Goal: Transaction & Acquisition: Purchase product/service

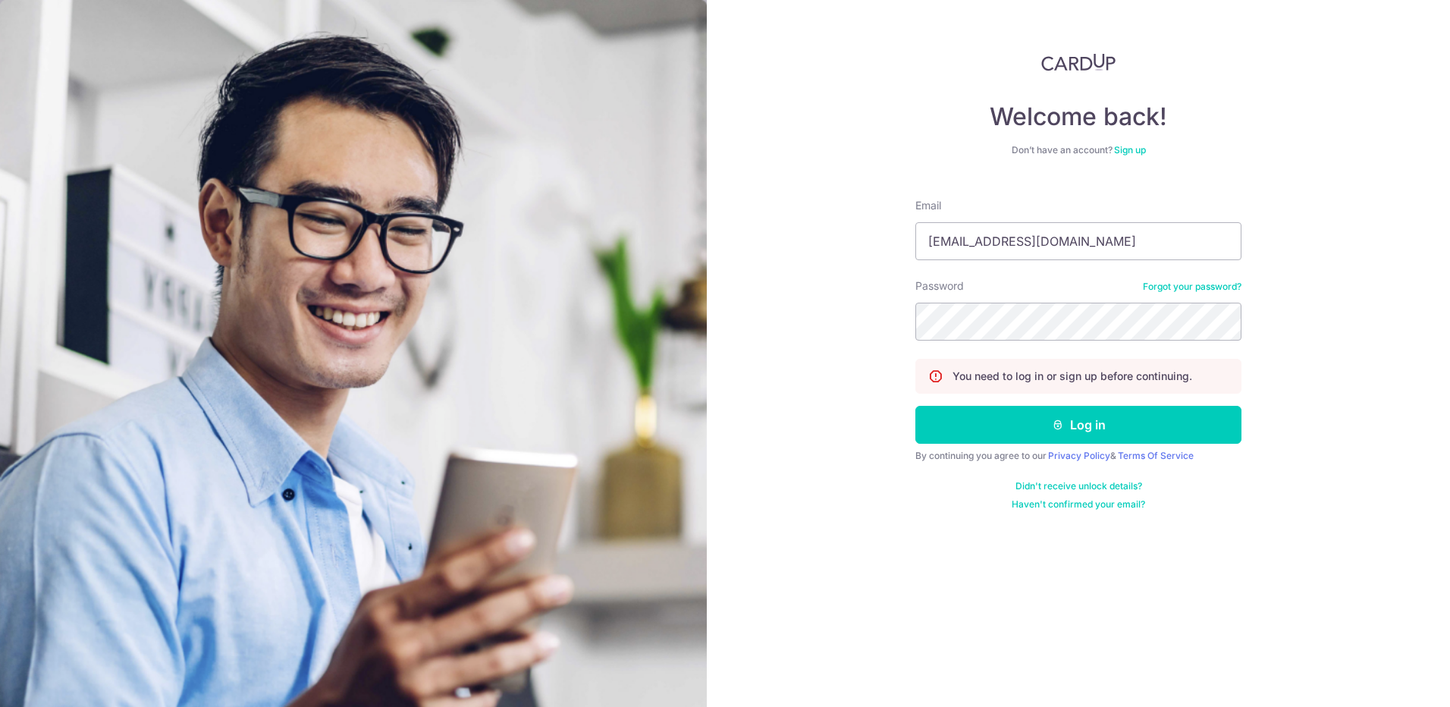
type input "Loyal_Angel_Guard@live.com.sg"
click at [1135, 443] on button "Log in" at bounding box center [1078, 425] width 326 height 38
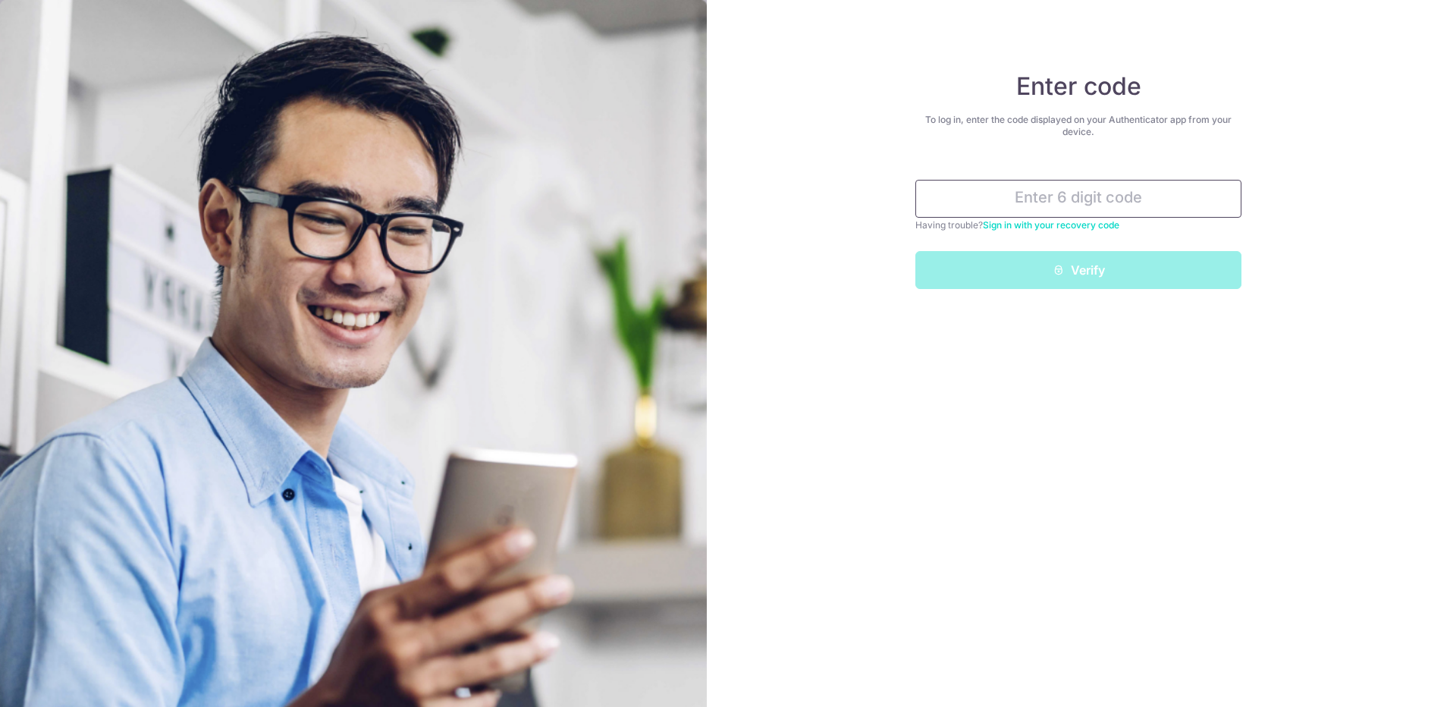
click at [1118, 202] on input "text" at bounding box center [1078, 199] width 326 height 38
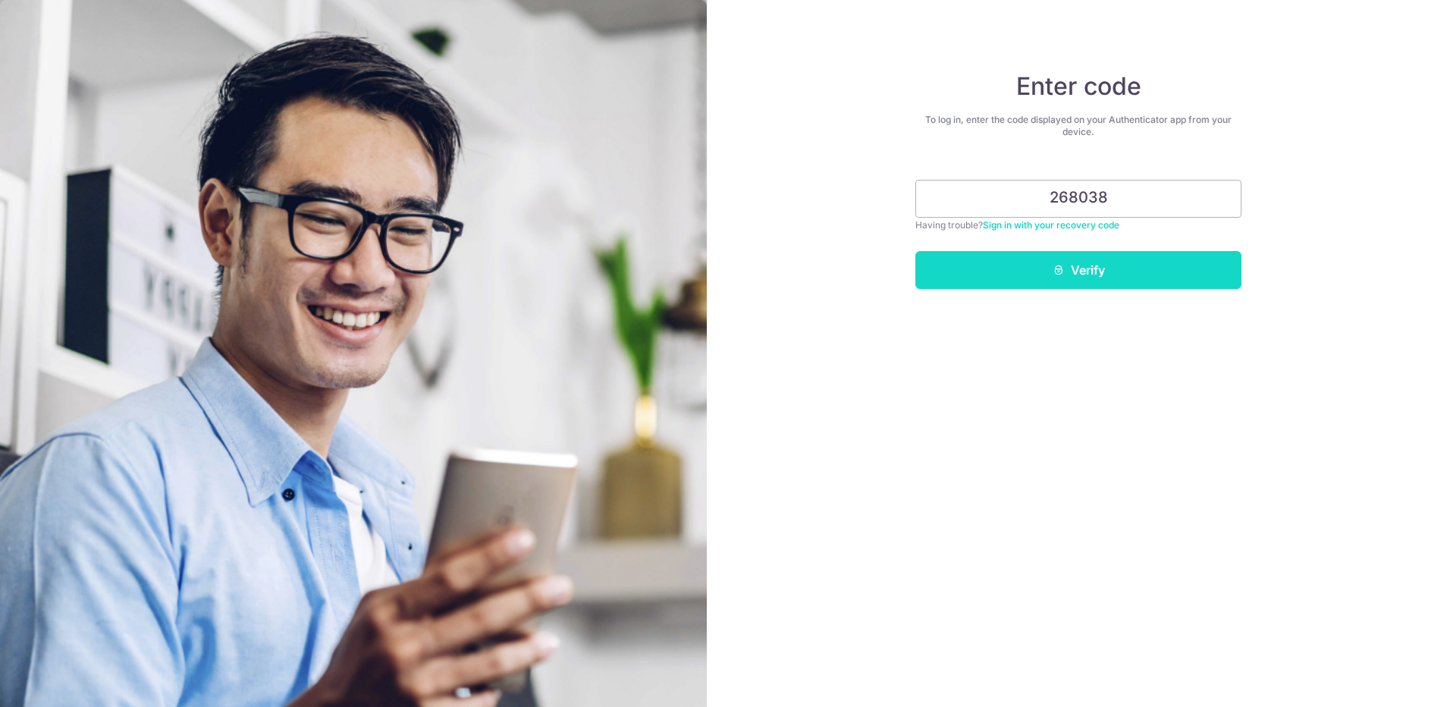
type input "268038"
click at [1037, 262] on button "Verify" at bounding box center [1078, 270] width 326 height 38
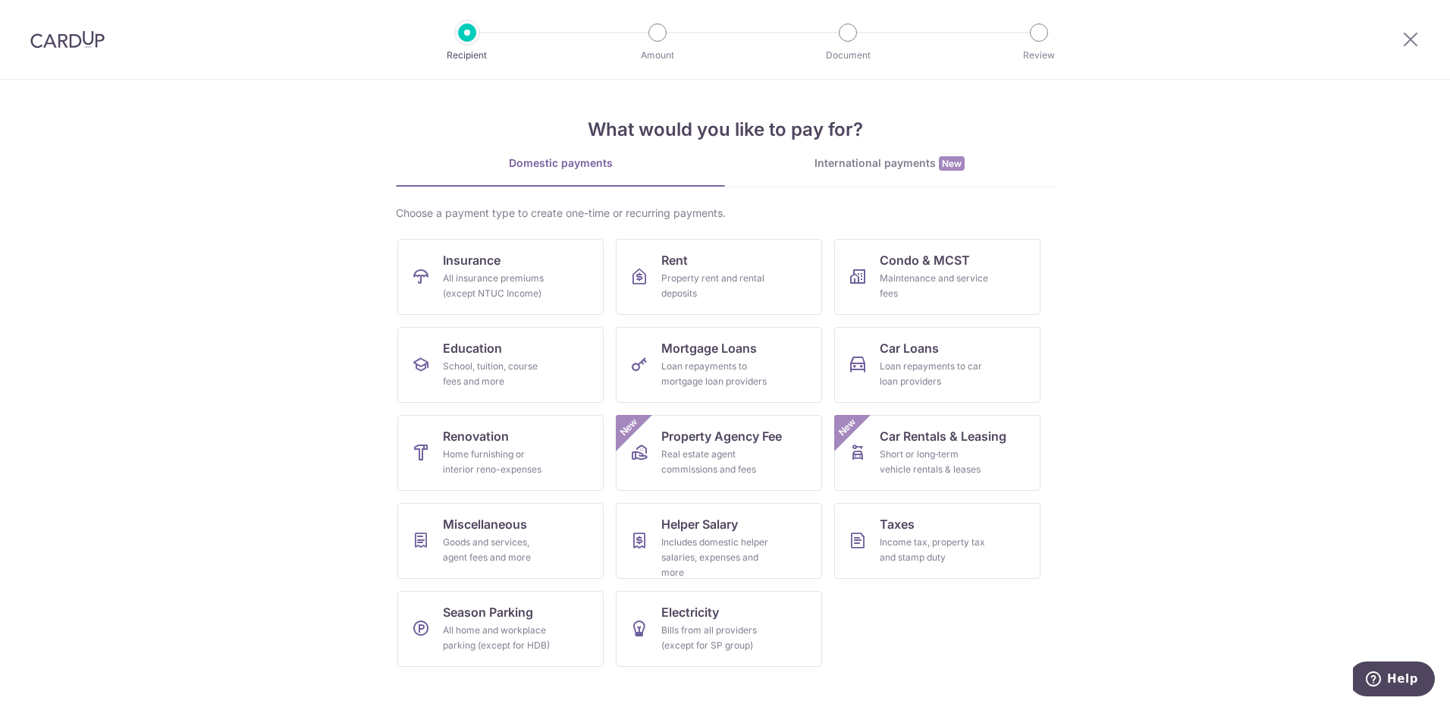
click at [369, 253] on section "What would you like to pay for? Domestic payments International payments New Ch…" at bounding box center [725, 393] width 1450 height 627
click at [513, 545] on div "Goods and services, agent fees and more" at bounding box center [497, 550] width 109 height 30
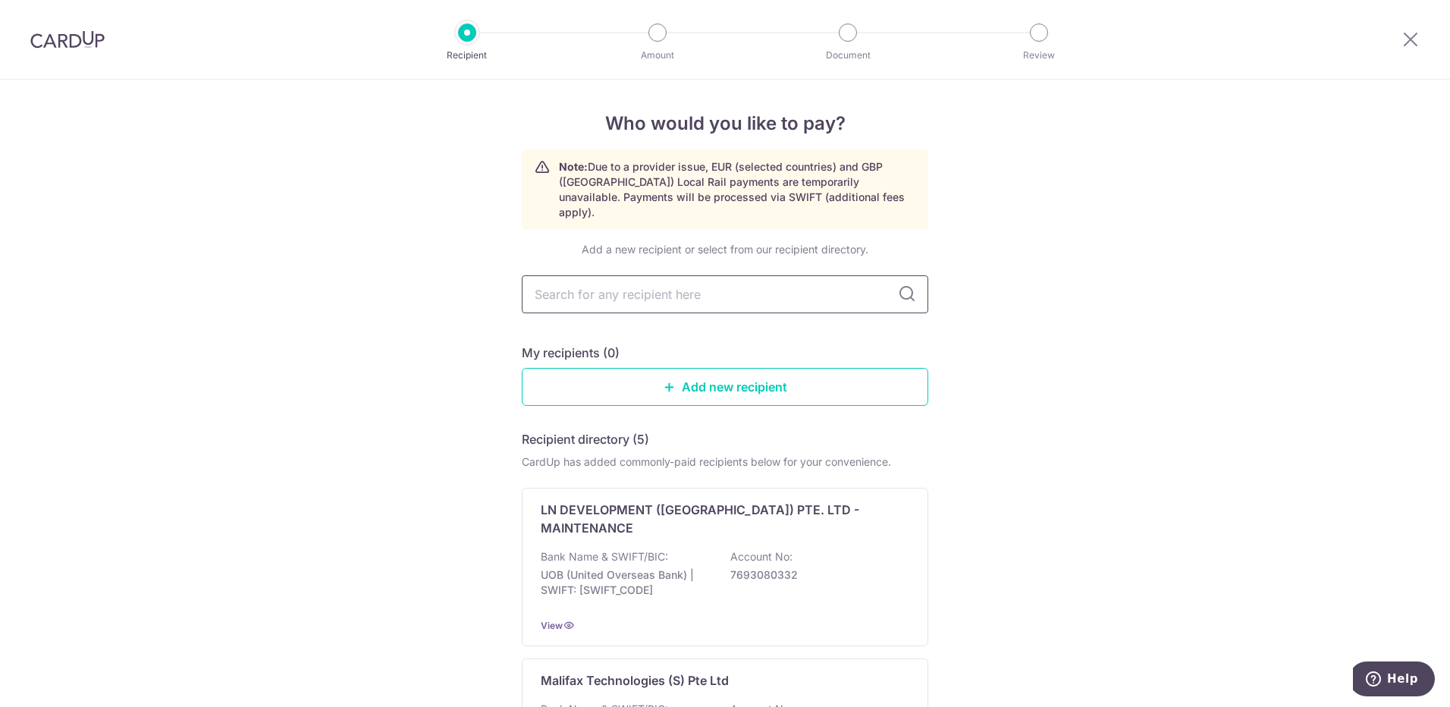
click at [720, 296] on input "text" at bounding box center [725, 294] width 406 height 38
type input "town"
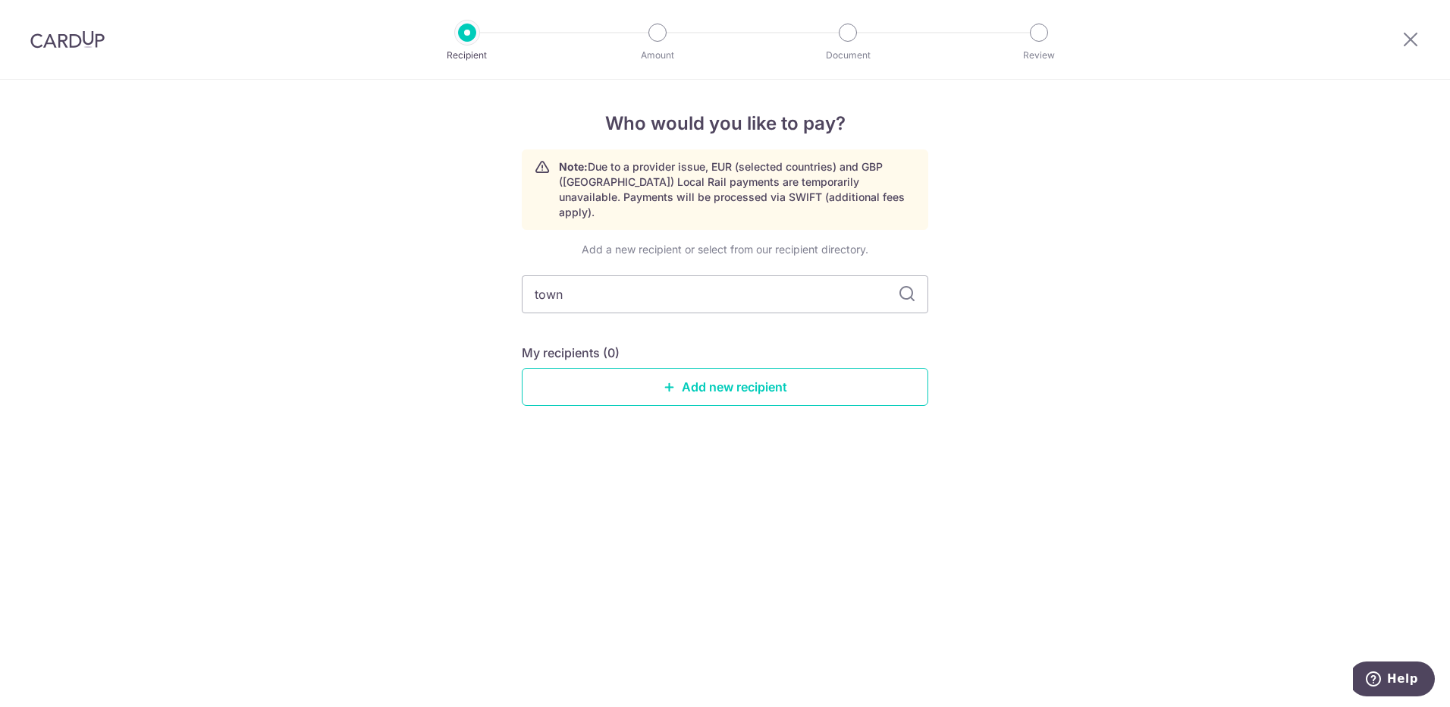
click at [720, 296] on input "town" at bounding box center [725, 294] width 406 height 38
type input "t"
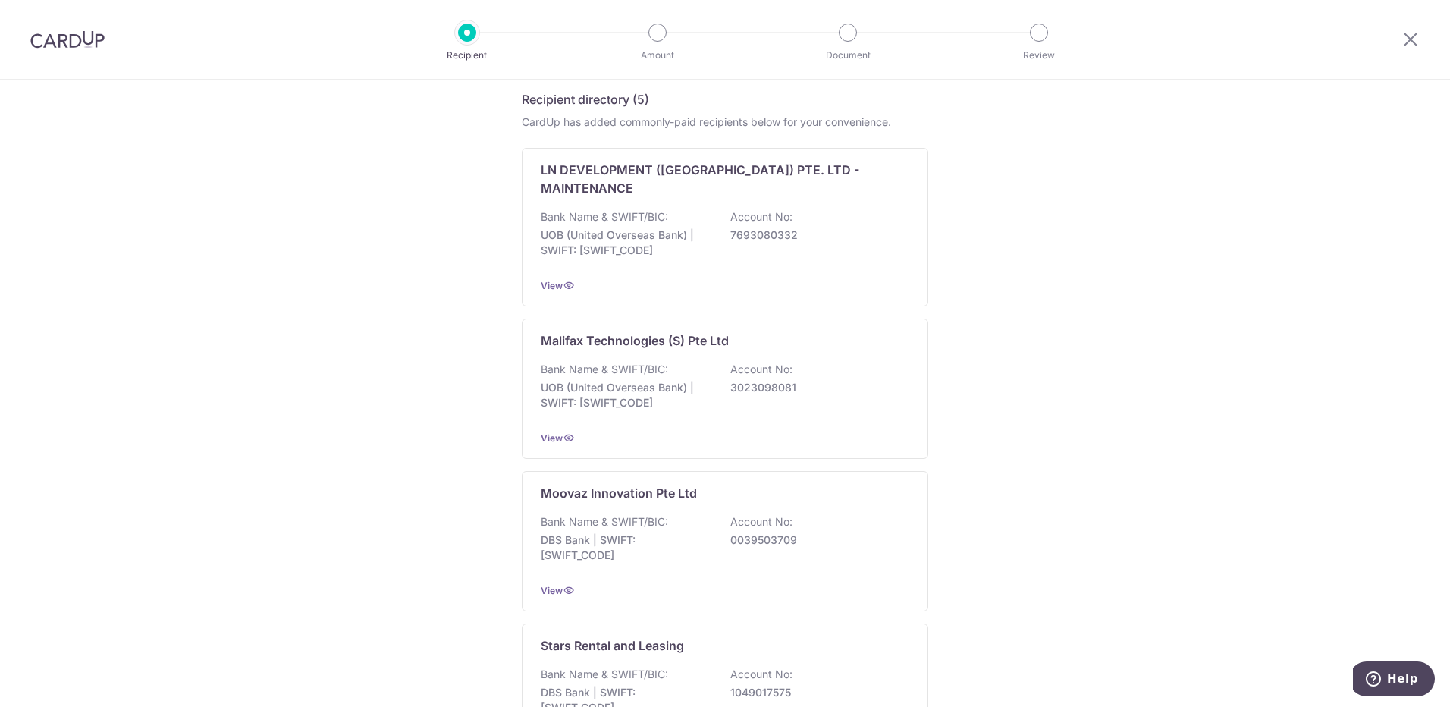
scroll to position [124, 0]
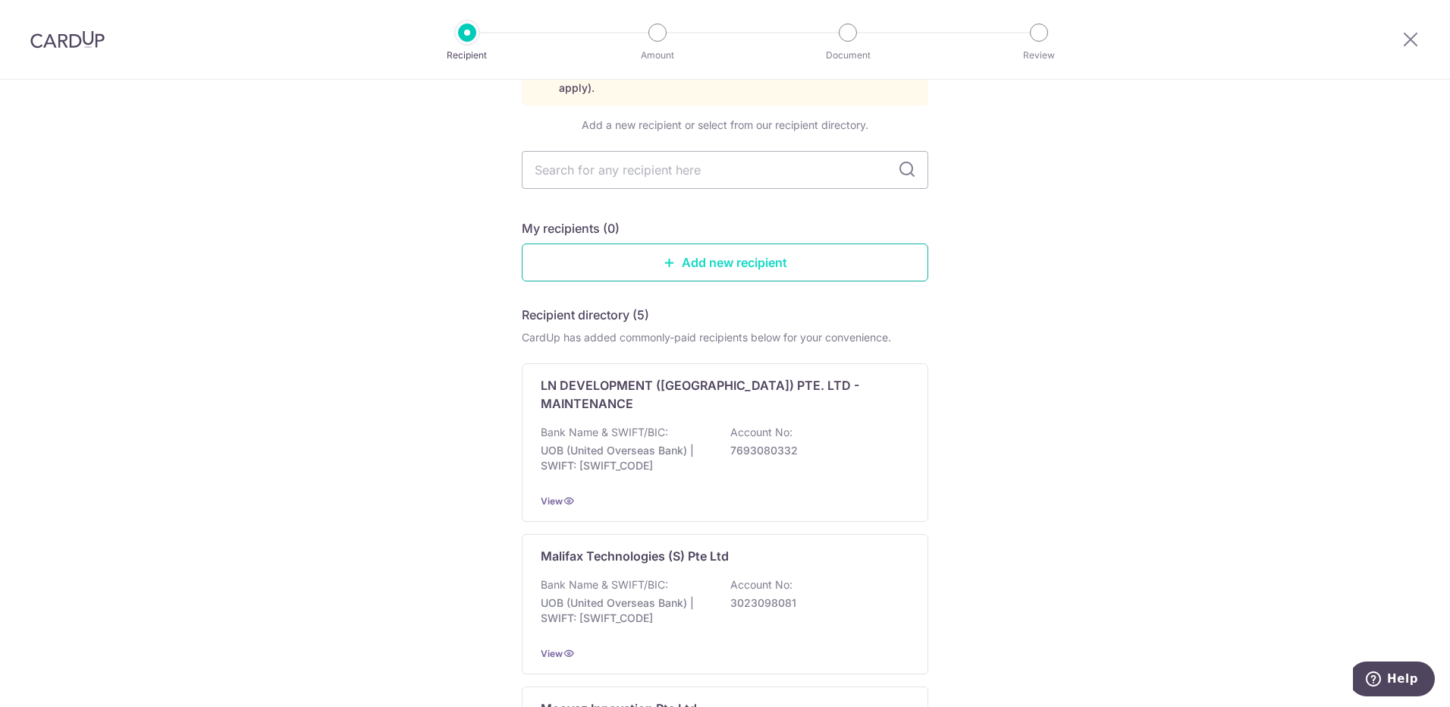
click at [703, 258] on link "Add new recipient" at bounding box center [725, 262] width 406 height 38
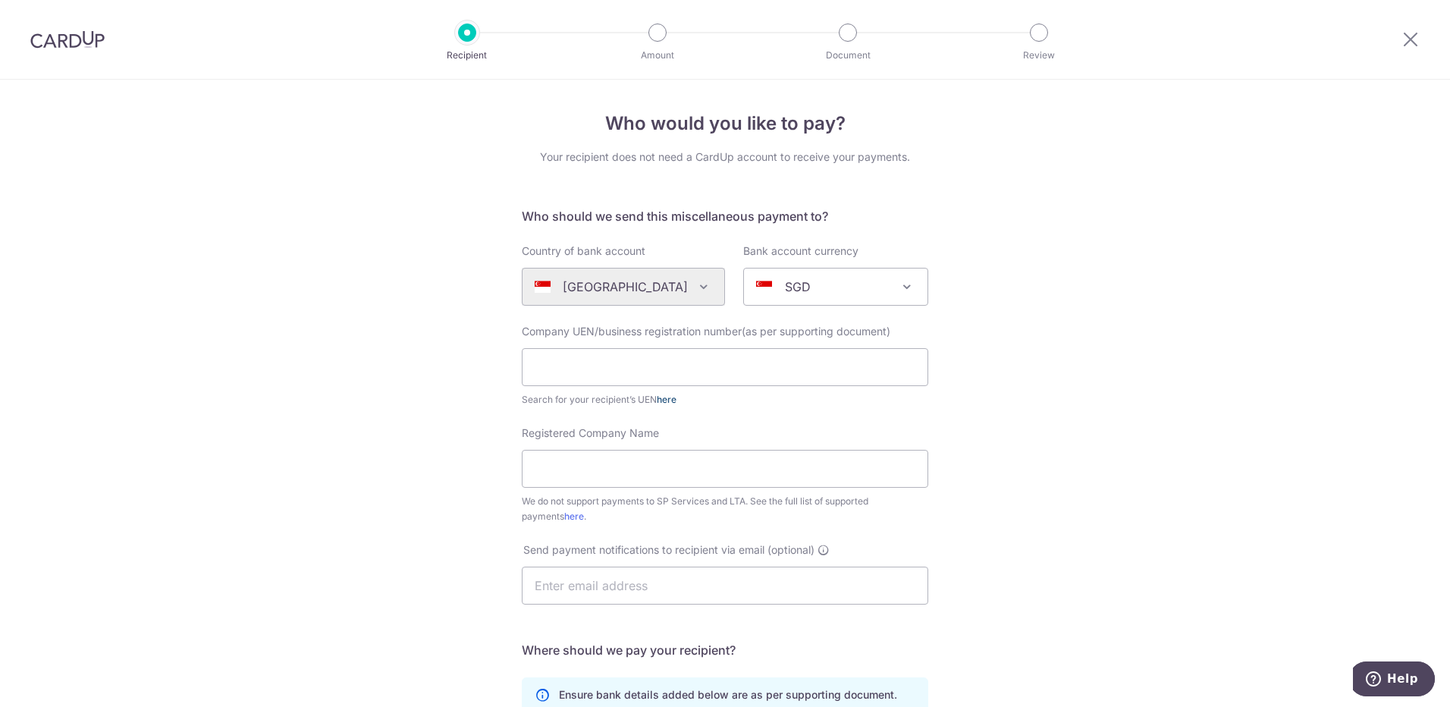
click at [667, 400] on link "here" at bounding box center [667, 399] width 20 height 11
drag, startPoint x: 518, startPoint y: 329, endPoint x: 894, endPoint y: 336, distance: 376.2
click at [894, 336] on div "Company UEN/business registration number(as per supporting document) Search for…" at bounding box center [725, 365] width 406 height 83
drag, startPoint x: 894, startPoint y: 336, endPoint x: 871, endPoint y: 330, distance: 24.3
drag, startPoint x: 871, startPoint y: 330, endPoint x: 722, endPoint y: 356, distance: 151.0
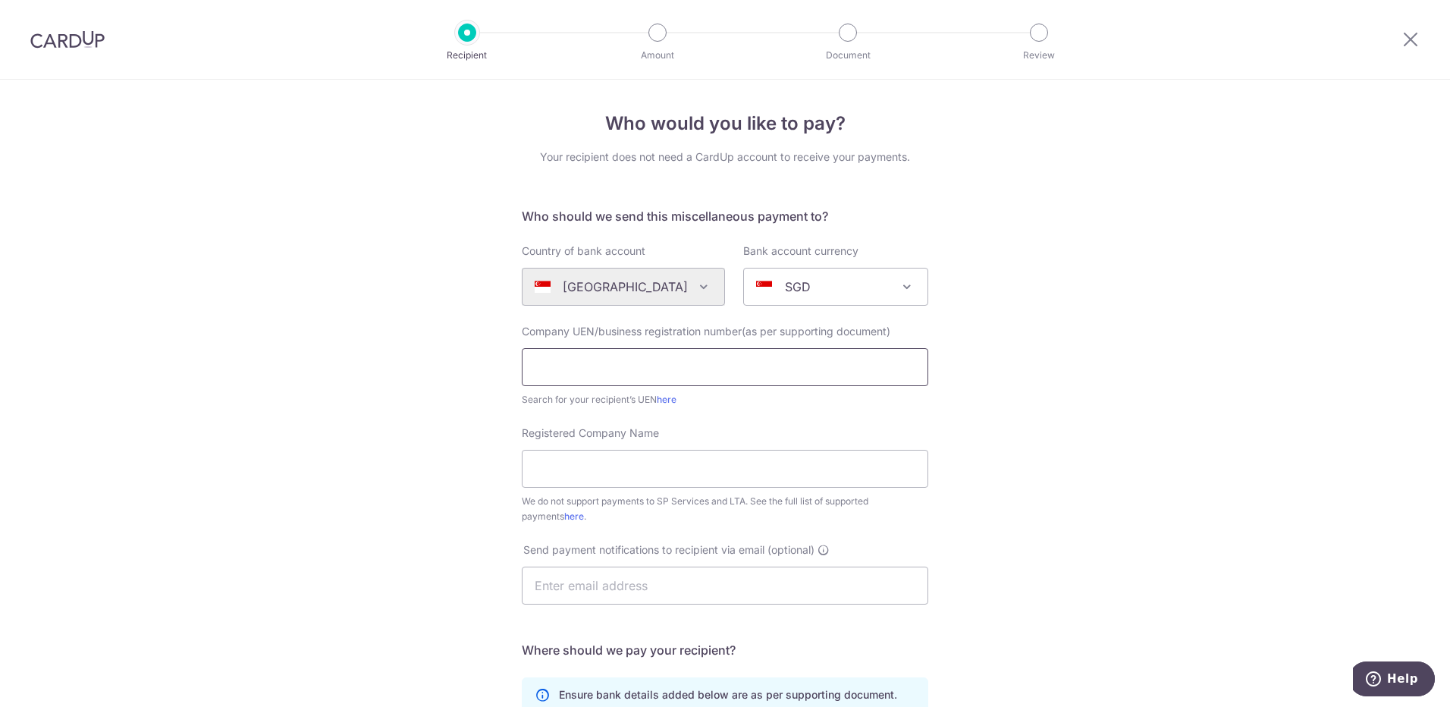
click at [722, 356] on input "text" at bounding box center [725, 367] width 406 height 38
drag, startPoint x: 518, startPoint y: 333, endPoint x: 889, endPoint y: 330, distance: 370.9
click at [889, 330] on span "Company UEN/business registration number(as per supporting document)" at bounding box center [706, 331] width 369 height 13
copy span "Company UEN/business registration number(as per supporting document)"
click at [621, 375] on input "text" at bounding box center [725, 367] width 406 height 38
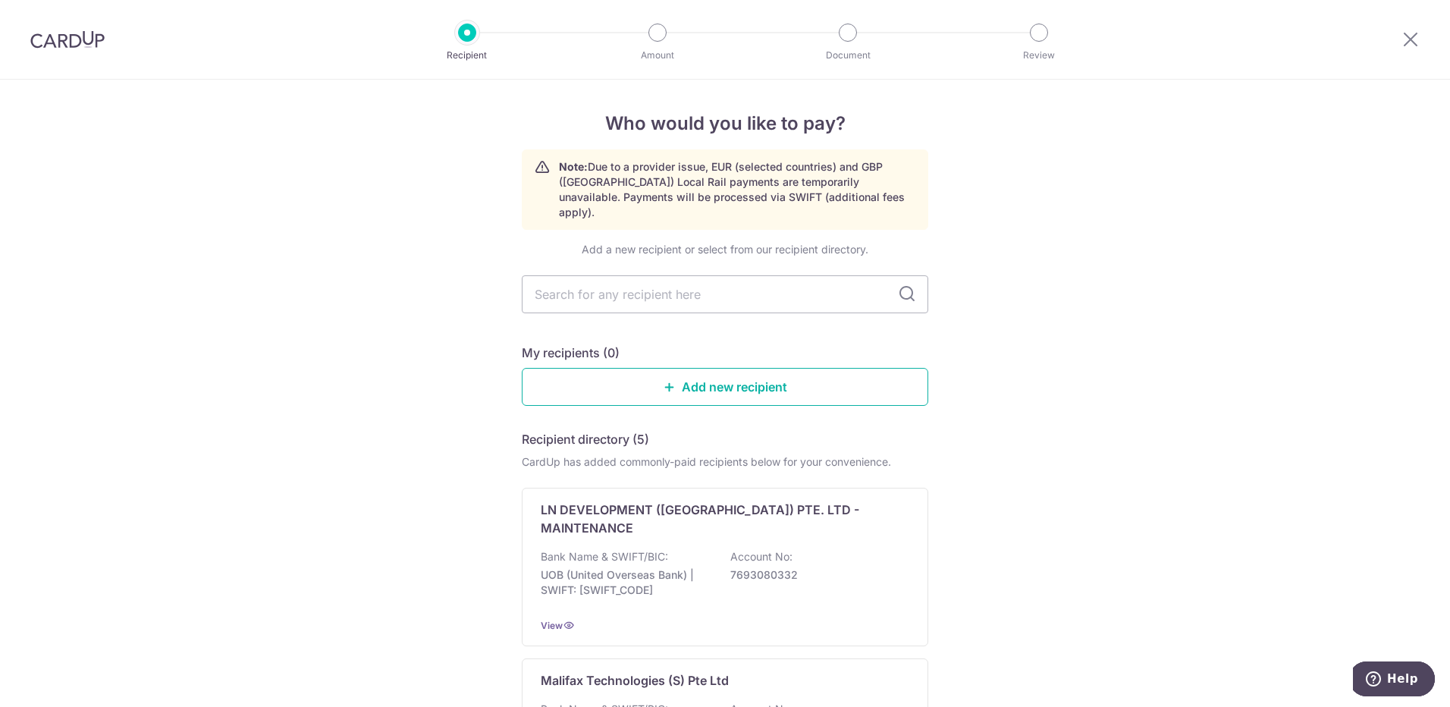
drag, startPoint x: 667, startPoint y: 379, endPoint x: 780, endPoint y: 65, distance: 333.9
click at [667, 379] on link "Add new recipient" at bounding box center [725, 387] width 406 height 38
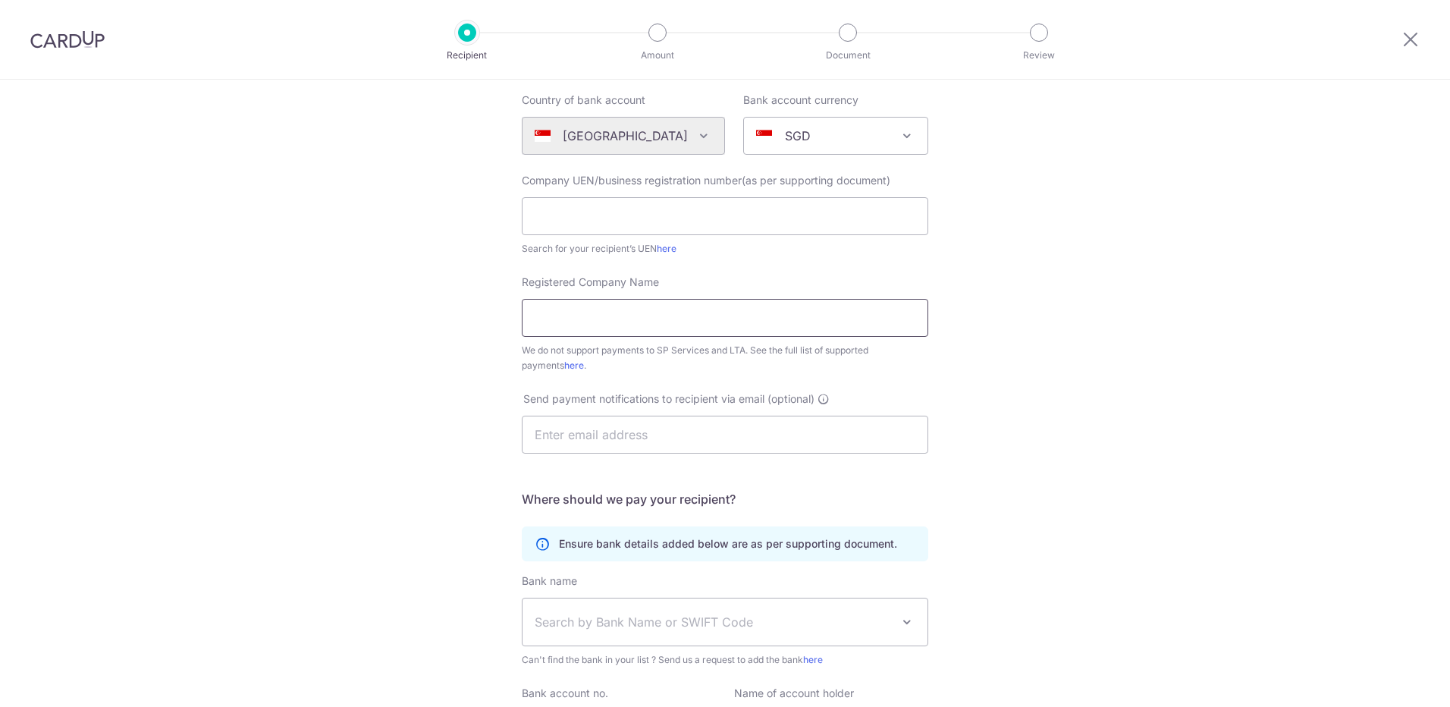
scroll to position [152, 0]
drag, startPoint x: 658, startPoint y: 284, endPoint x: 520, endPoint y: 278, distance: 138.1
click at [522, 278] on div "Registered Company Name We do not support payments to SP Services and LTA. See …" at bounding box center [725, 323] width 406 height 99
copy span "Registered Company Name"
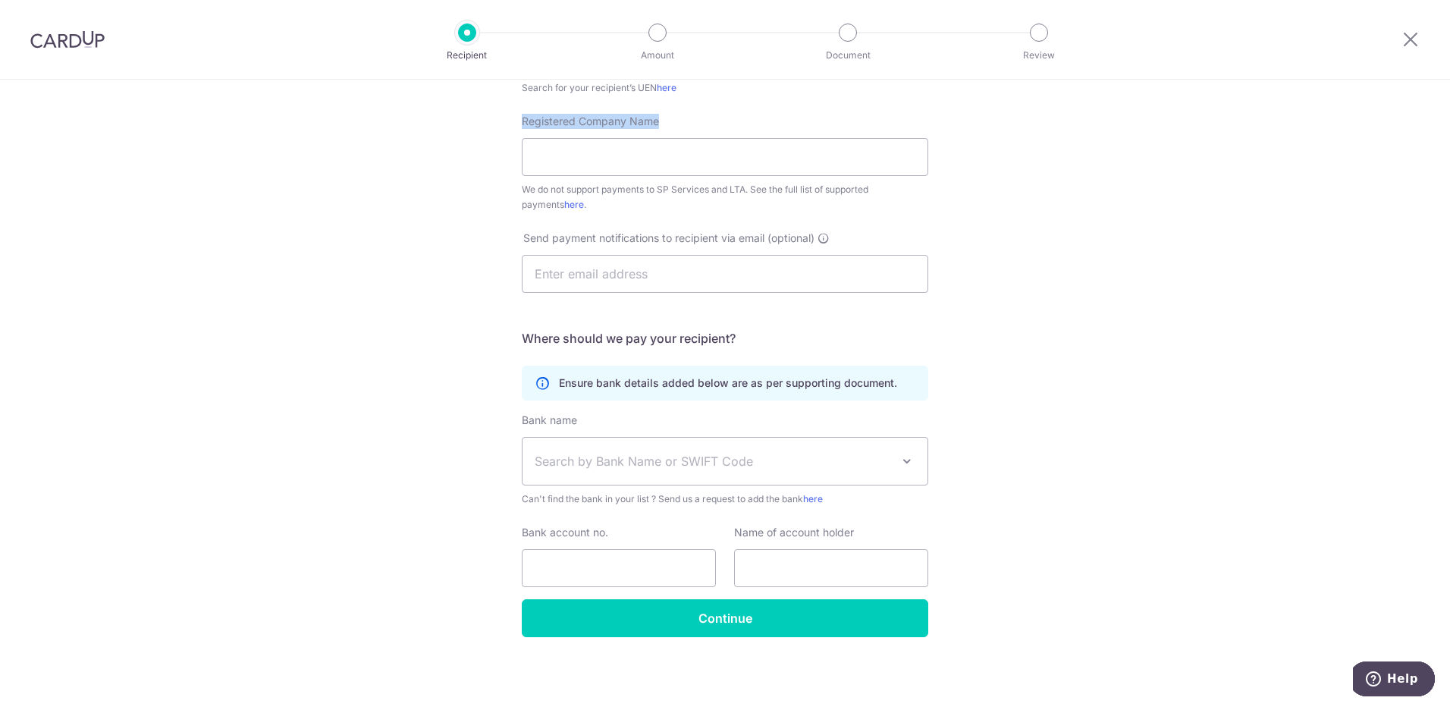
scroll to position [313, 0]
click at [737, 442] on span "Search by Bank Name or SWIFT Code" at bounding box center [725, 459] width 405 height 47
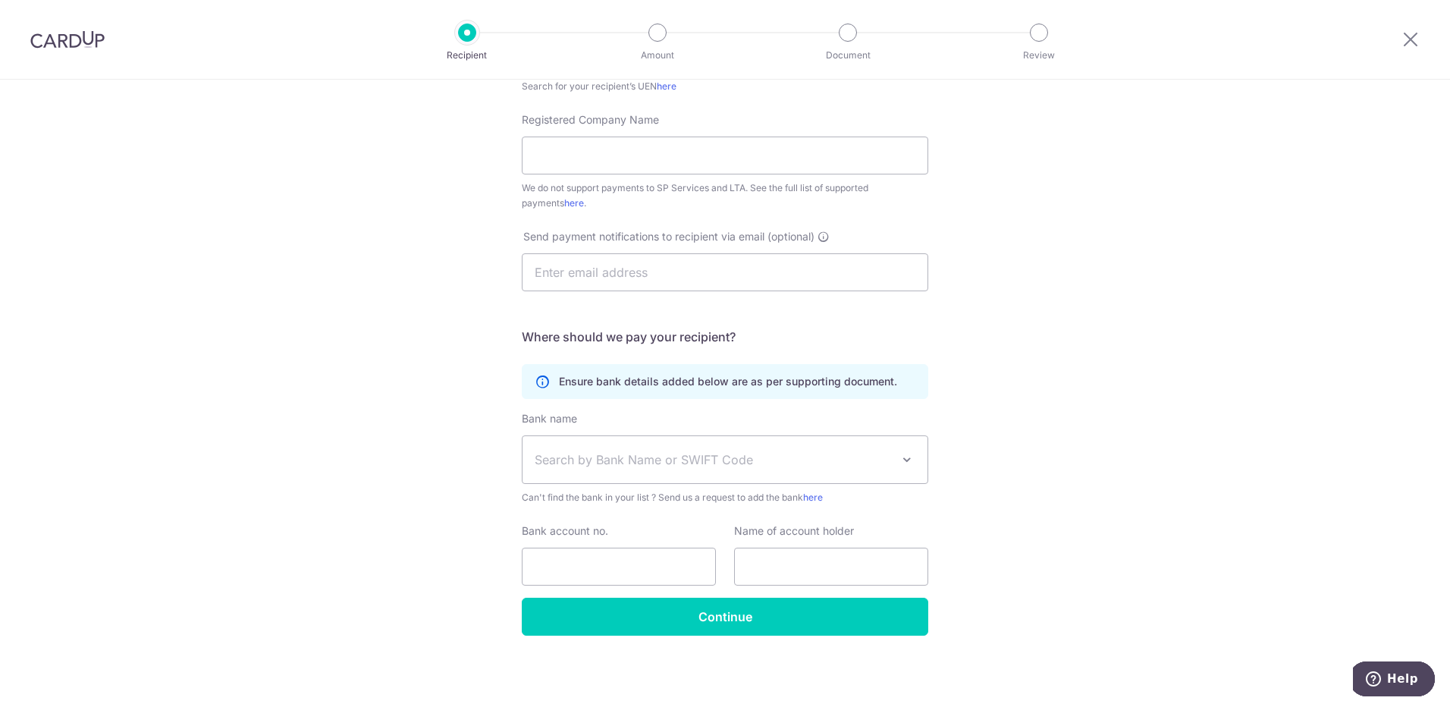
click at [1046, 415] on div "Who would you like to pay? Your recipient does not need a CardUp account to rec…" at bounding box center [725, 236] width 1450 height 940
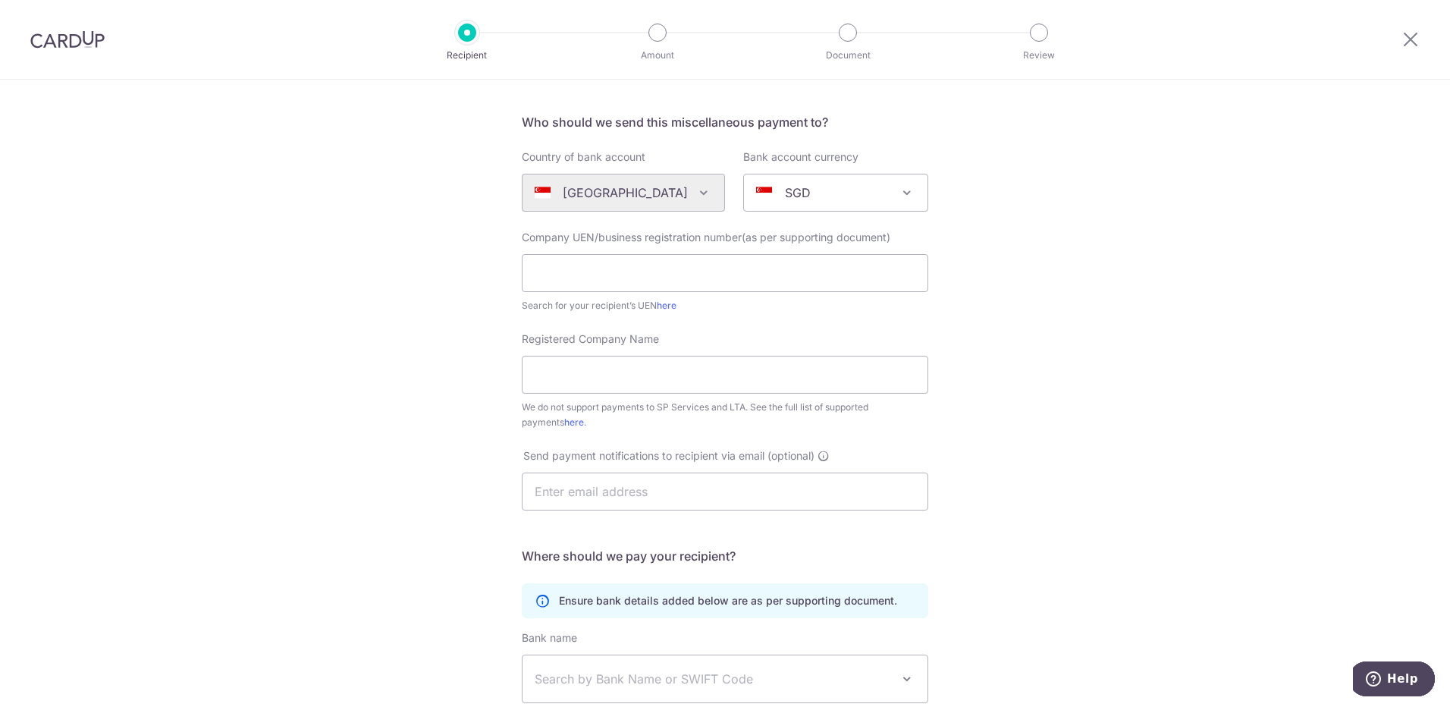
scroll to position [86, 0]
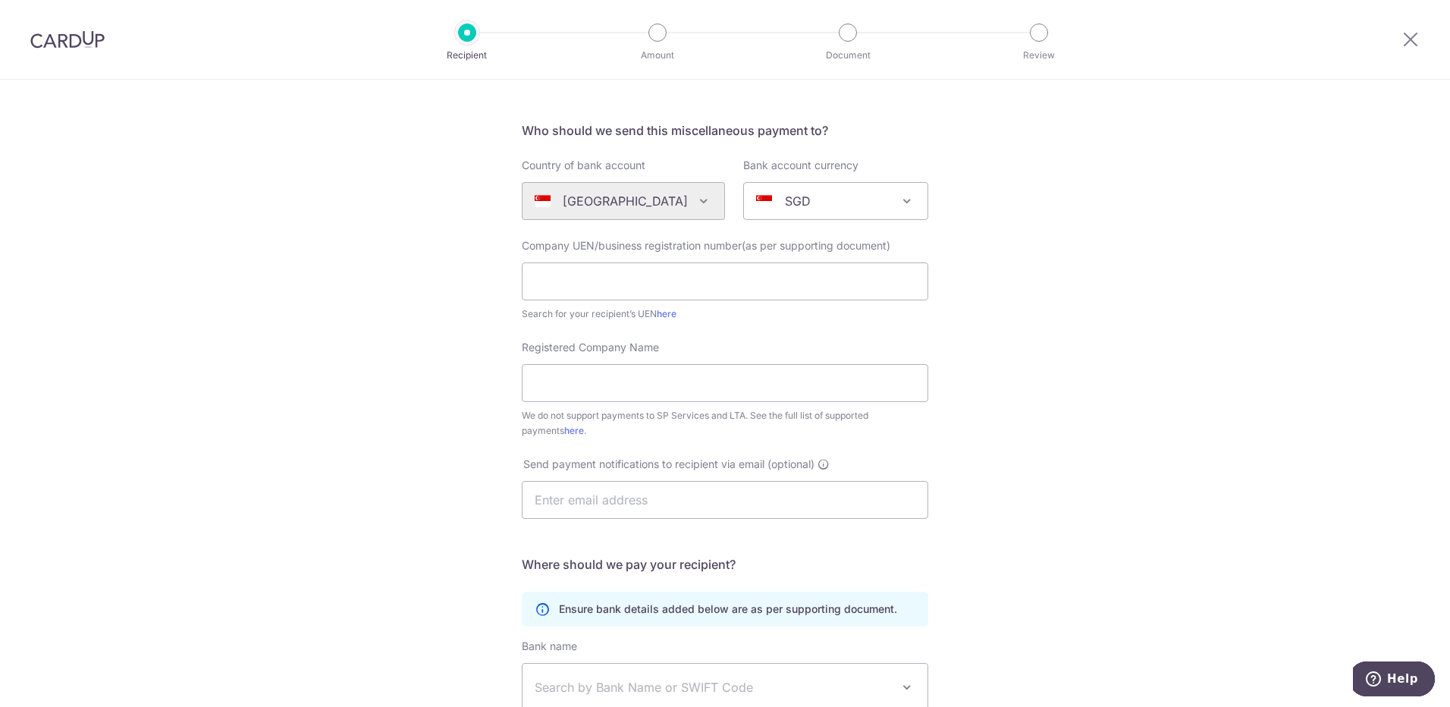
click at [517, 433] on div "Registered Company Name We do not support payments to SP Services and LTA. See …" at bounding box center [725, 389] width 425 height 99
click at [564, 429] on link "here" at bounding box center [574, 430] width 20 height 11
